Goal: Information Seeking & Learning: Check status

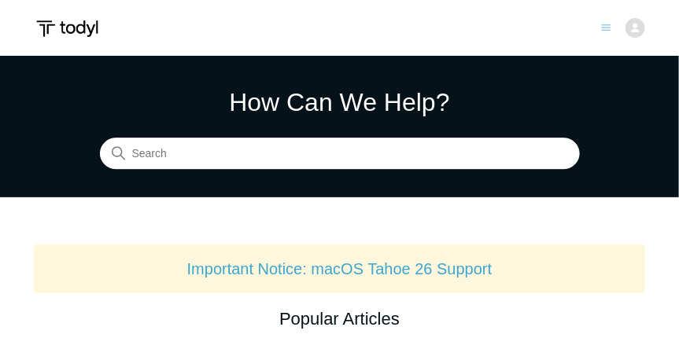
click at [636, 29] on img at bounding box center [635, 28] width 20 height 20
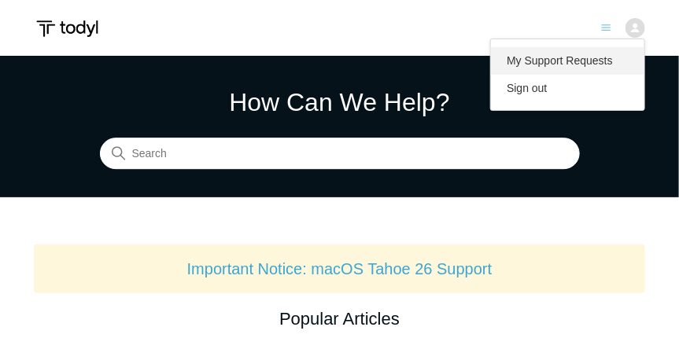
click at [565, 57] on link "My Support Requests" at bounding box center [567, 61] width 153 height 28
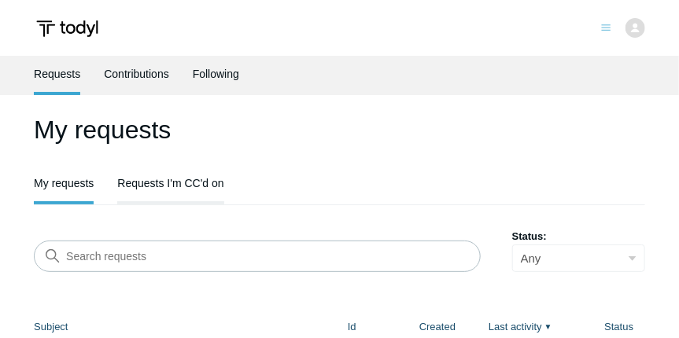
click at [165, 173] on link "Requests I'm CC'd on" at bounding box center [170, 181] width 106 height 33
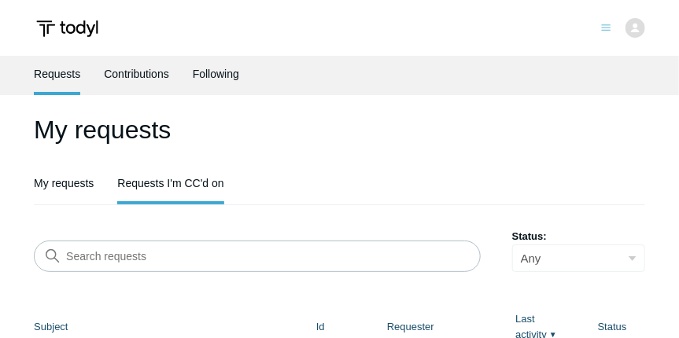
click at [195, 179] on link "Requests I'm CC'd on" at bounding box center [170, 183] width 106 height 36
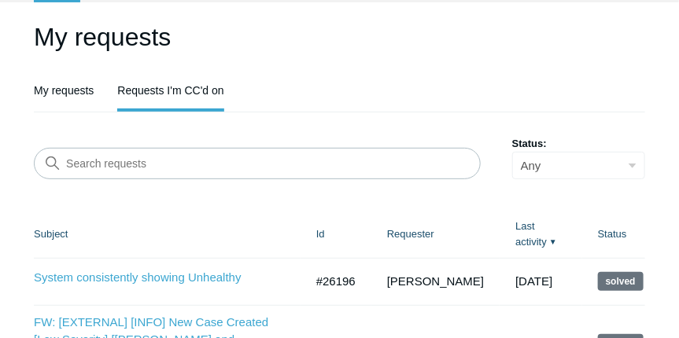
scroll to position [90, 0]
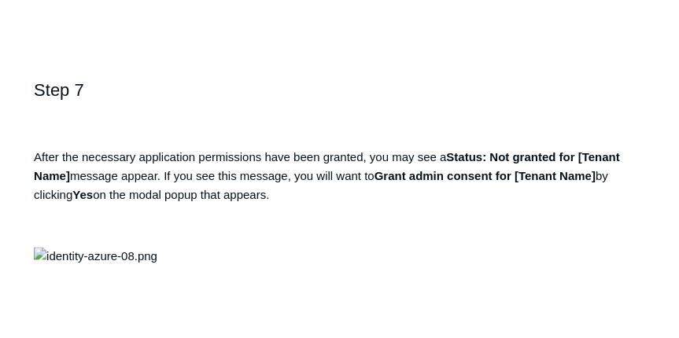
scroll to position [2427, 0]
